Goal: Task Accomplishment & Management: Use online tool/utility

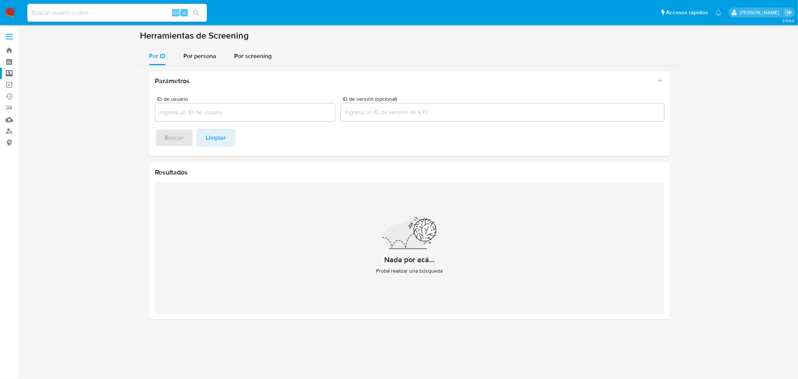
click at [467, 350] on div "3.158.0" at bounding box center [409, 202] width 765 height 344
click at [192, 112] on input "ID de usuario" at bounding box center [245, 112] width 180 height 10
paste input "[PERSON_NAME]"
type input "[PERSON_NAME]"
click at [207, 58] on span "Por persona" at bounding box center [200, 56] width 33 height 9
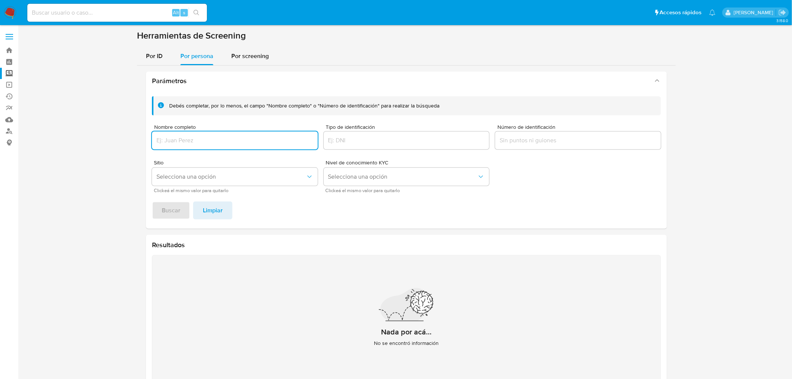
click at [177, 146] on div at bounding box center [235, 140] width 166 height 18
click at [189, 141] on input "Nombre completo" at bounding box center [235, 140] width 166 height 10
click at [184, 140] on input "[PERSON_NAME]" at bounding box center [235, 140] width 166 height 10
type input "[PERSON_NAME]"
click at [140, 208] on div "Parámetros Debés completar, por lo menos, el campo "Nombre completo" o "Número …" at bounding box center [406, 232] width 539 height 332
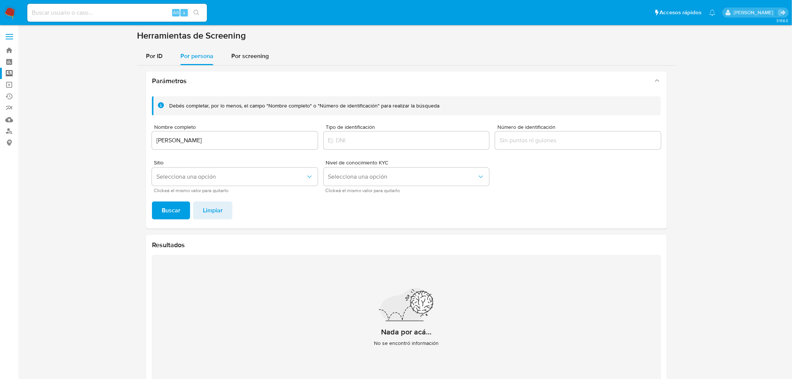
click at [149, 211] on div "Debés completar, por lo menos, el campo "Nombre completo" o "Número de identifi…" at bounding box center [406, 159] width 521 height 138
click at [162, 212] on span "Buscar" at bounding box center [171, 210] width 19 height 16
